Goal: Find specific page/section

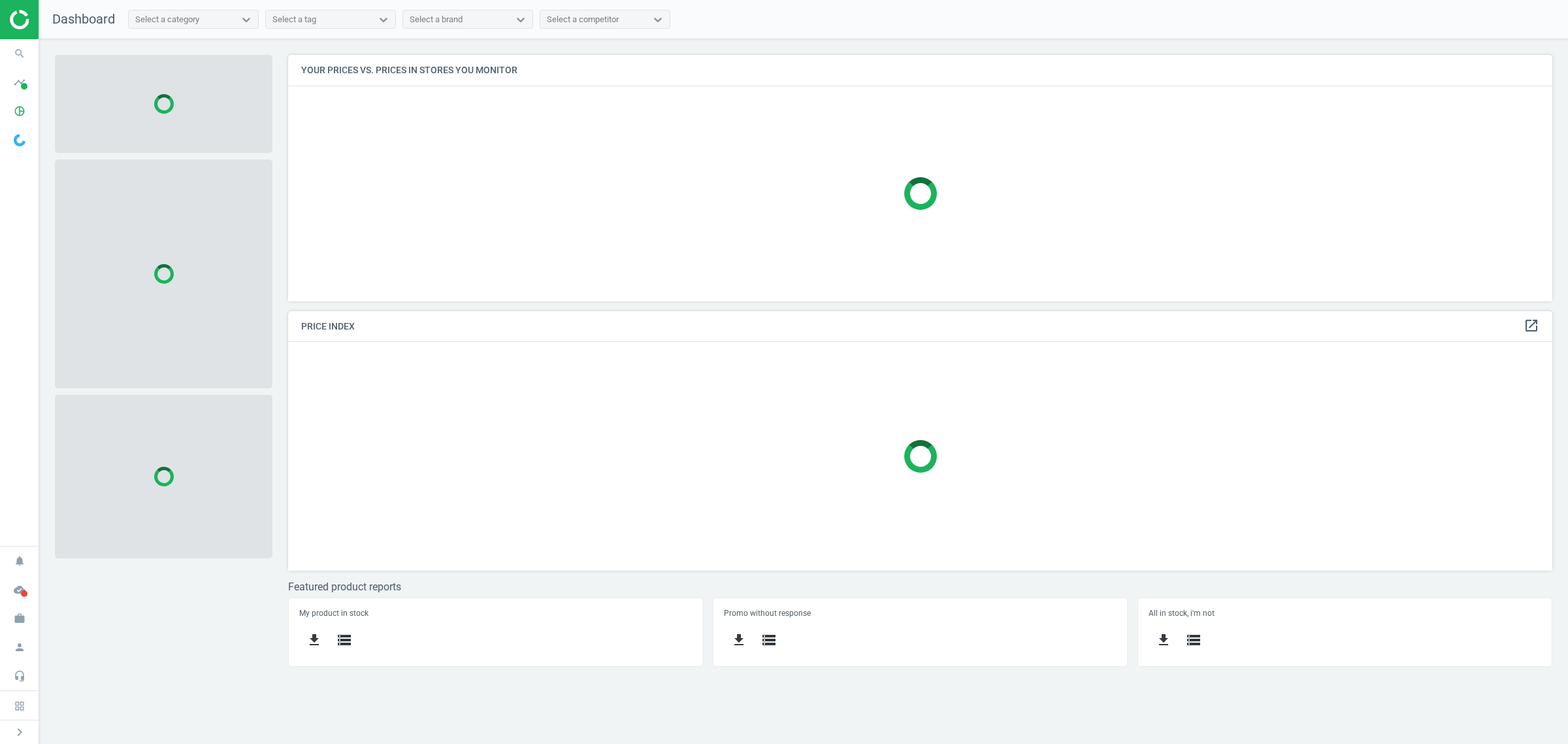
scroll to position [271, 1289]
click at [10, 46] on icon "search" at bounding box center [20, 53] width 25 height 25
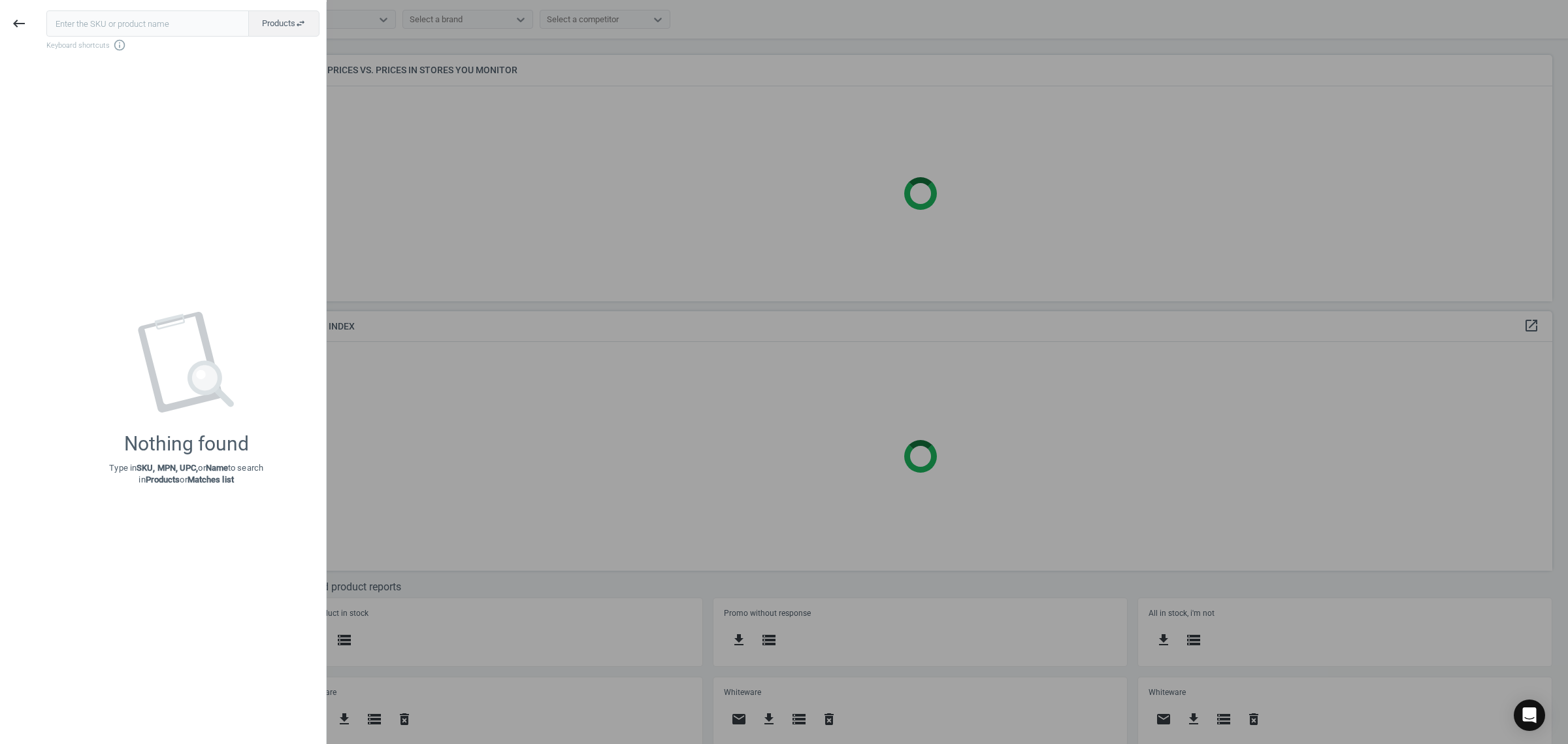
scroll to position [271, 1278]
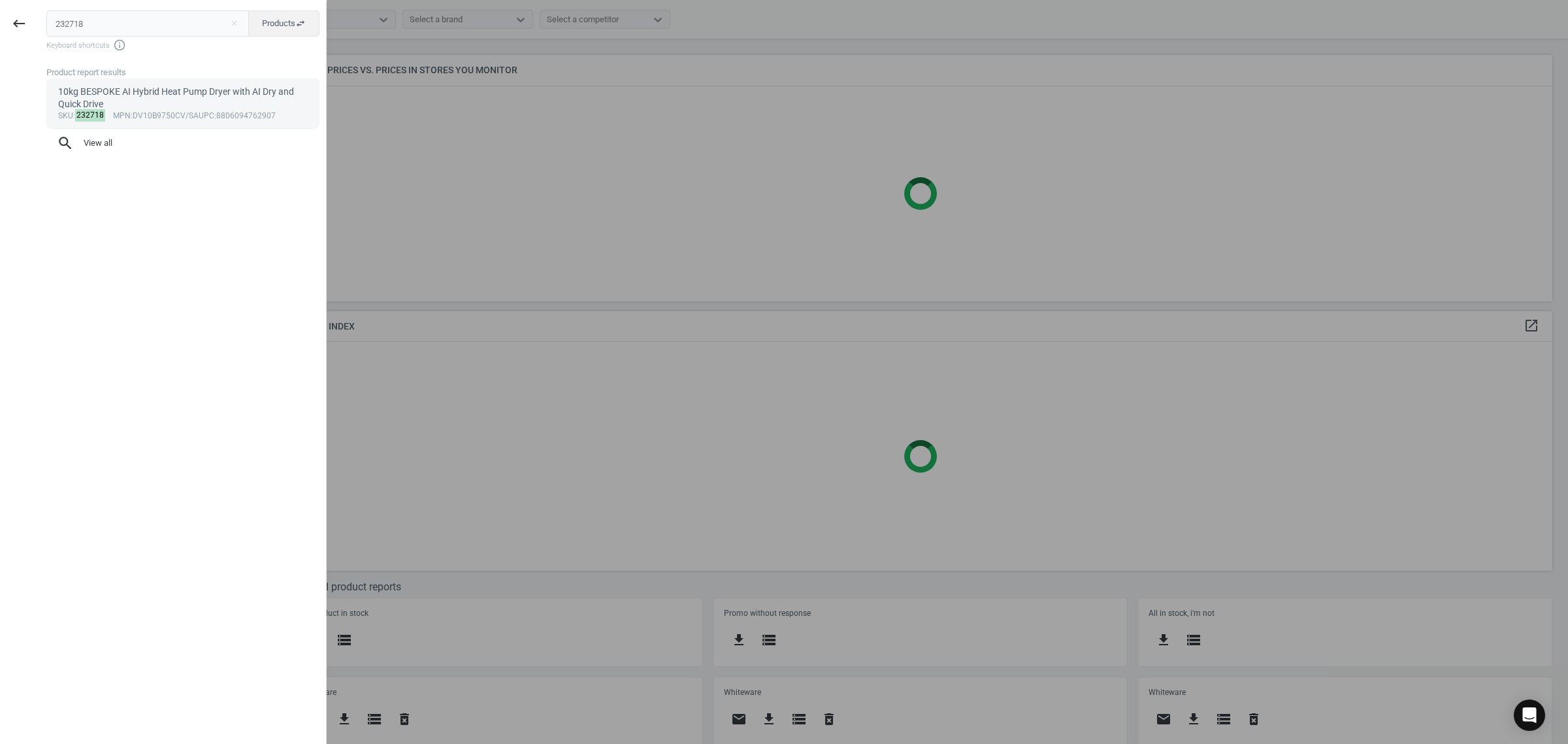
type input "232718"
click at [126, 106] on div "10kg BESPOKE AI Hybrid Heat Pump Dryer with AI Dry and Quick Drive" at bounding box center [183, 98] width 250 height 26
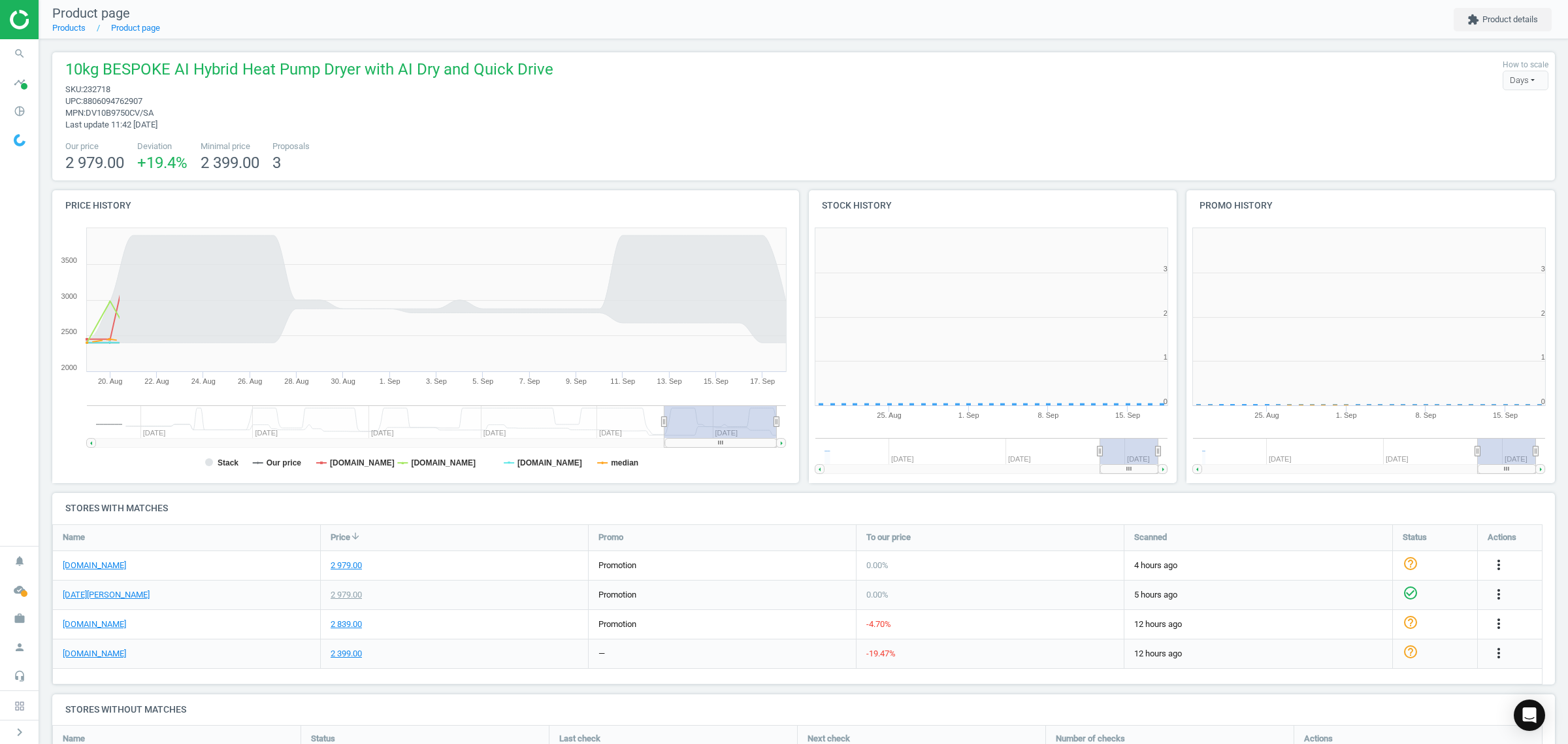
scroll to position [287, 390]
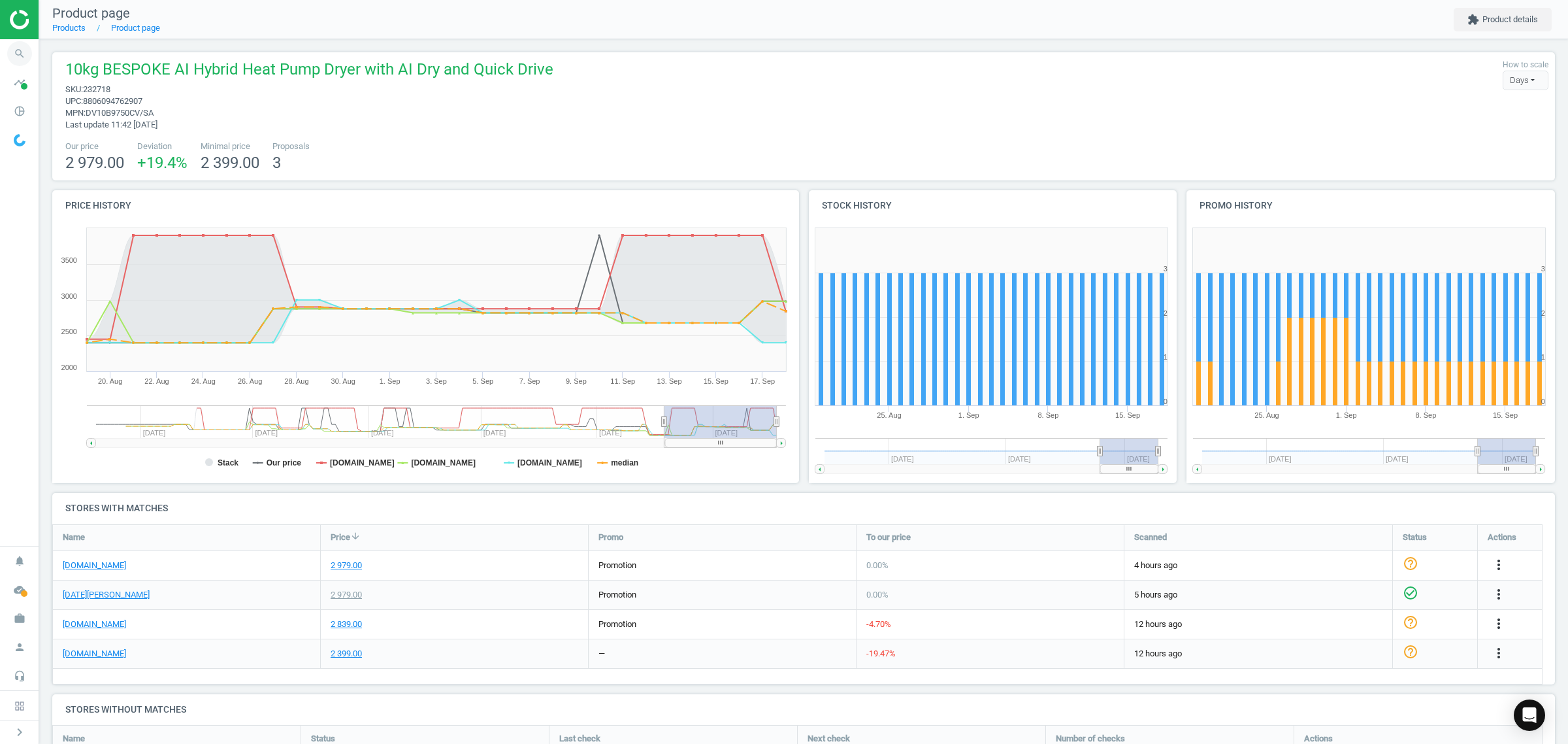
click at [27, 51] on icon "search" at bounding box center [20, 53] width 25 height 25
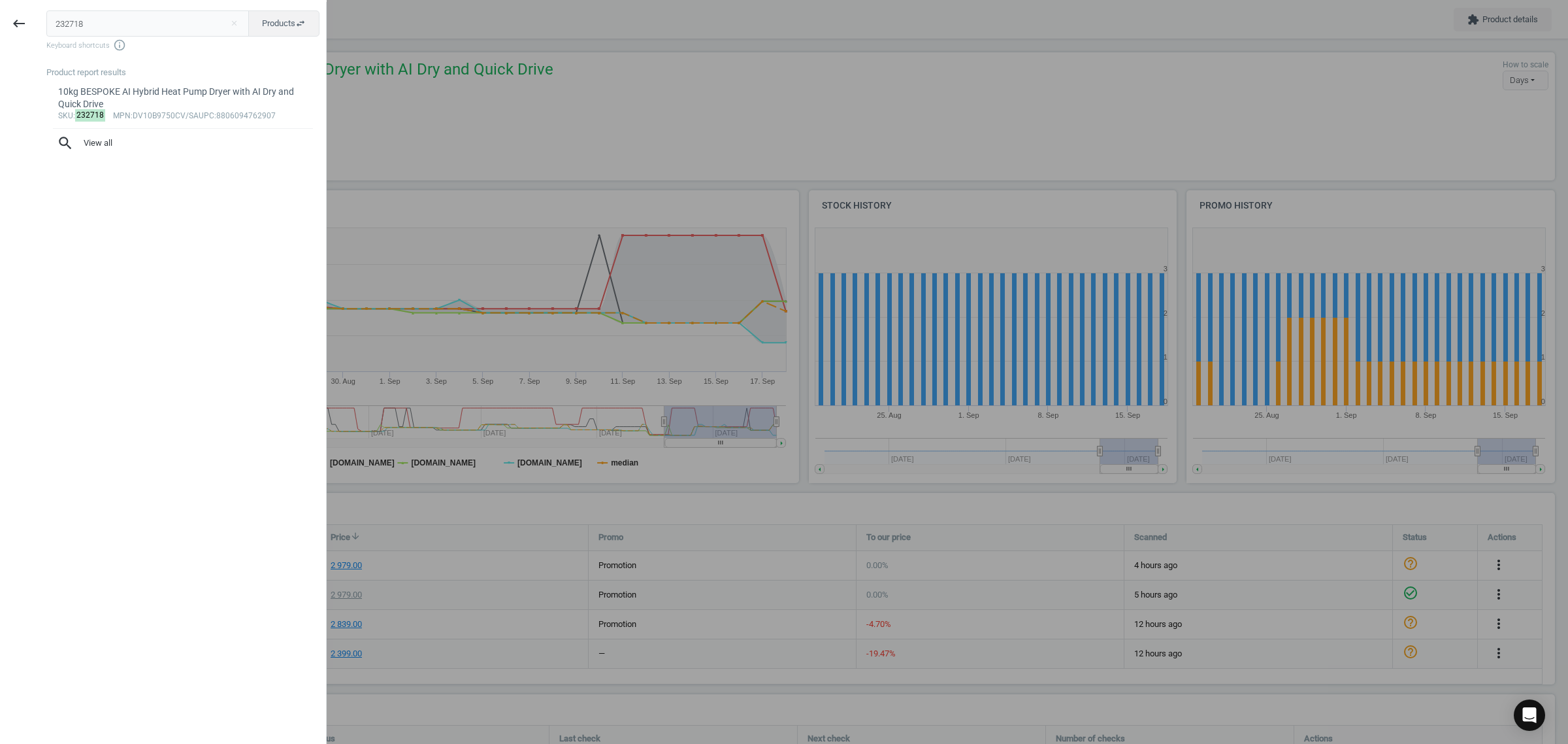
click at [129, 31] on input "232718" at bounding box center [148, 23] width 203 height 26
type input "232716"
